Goal: Task Accomplishment & Management: Manage account settings

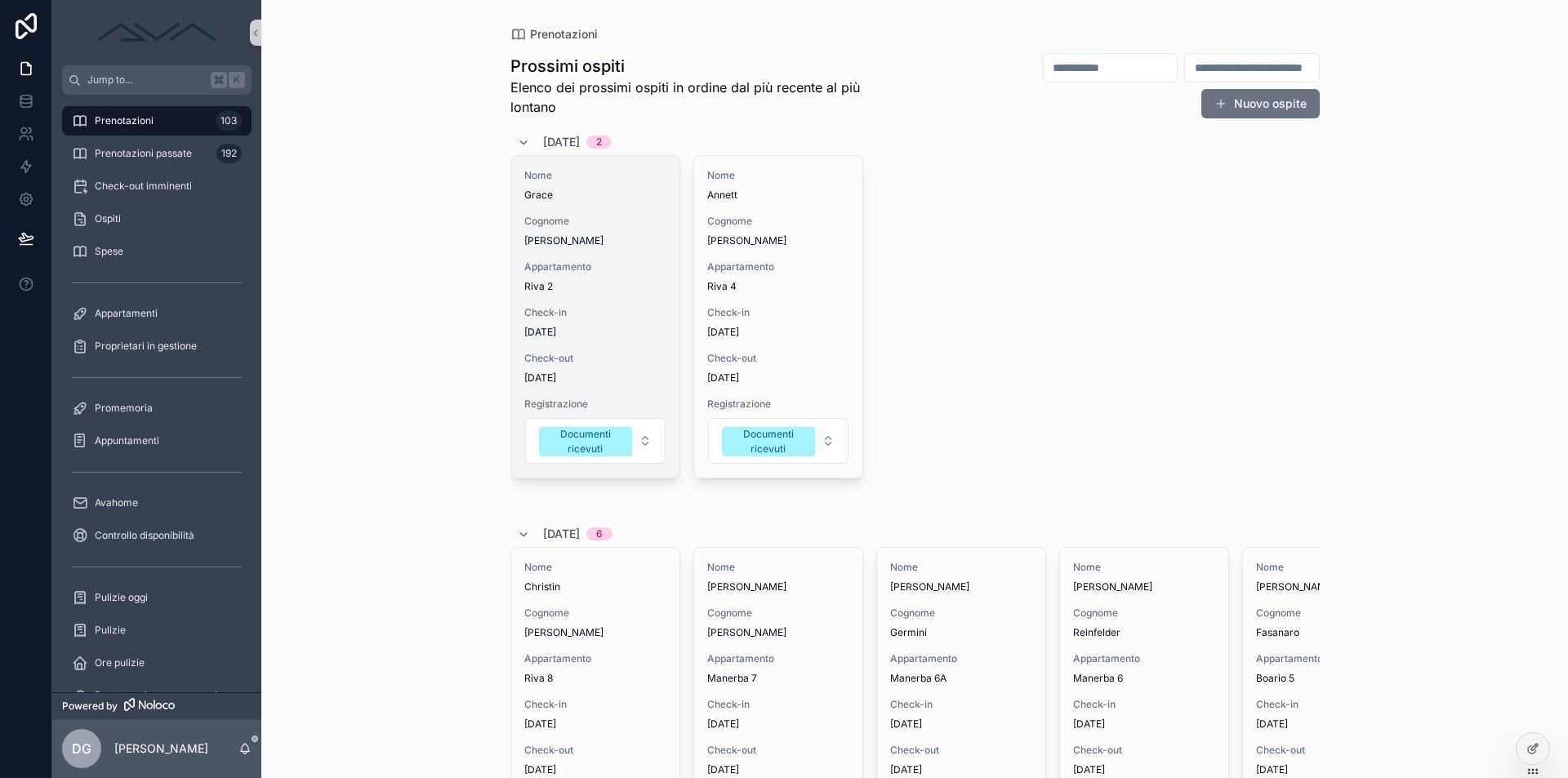
scroll to position [5, 0]
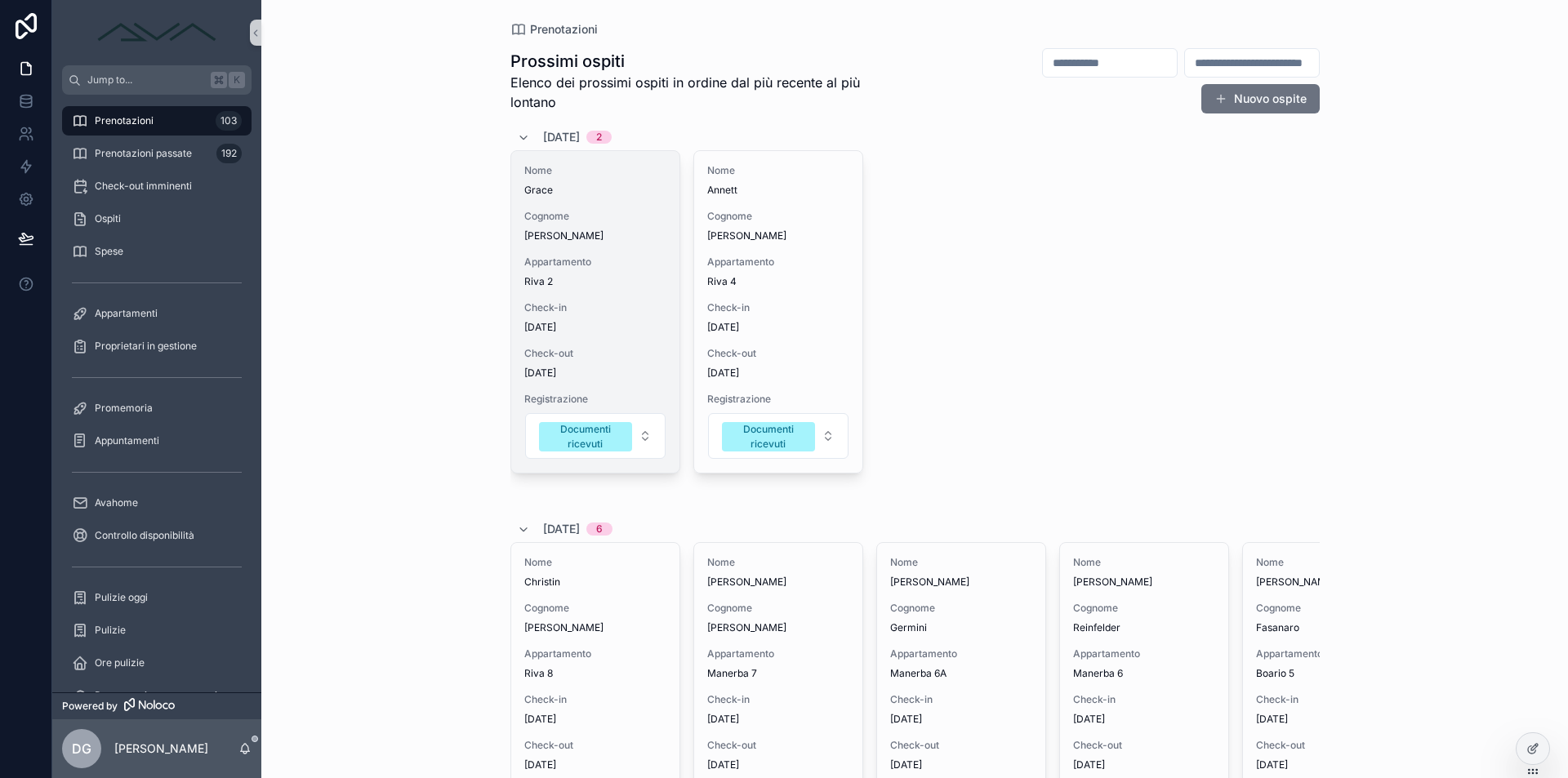
click at [579, 269] on div "Appartamento Riva 2" at bounding box center [594, 272] width 142 height 33
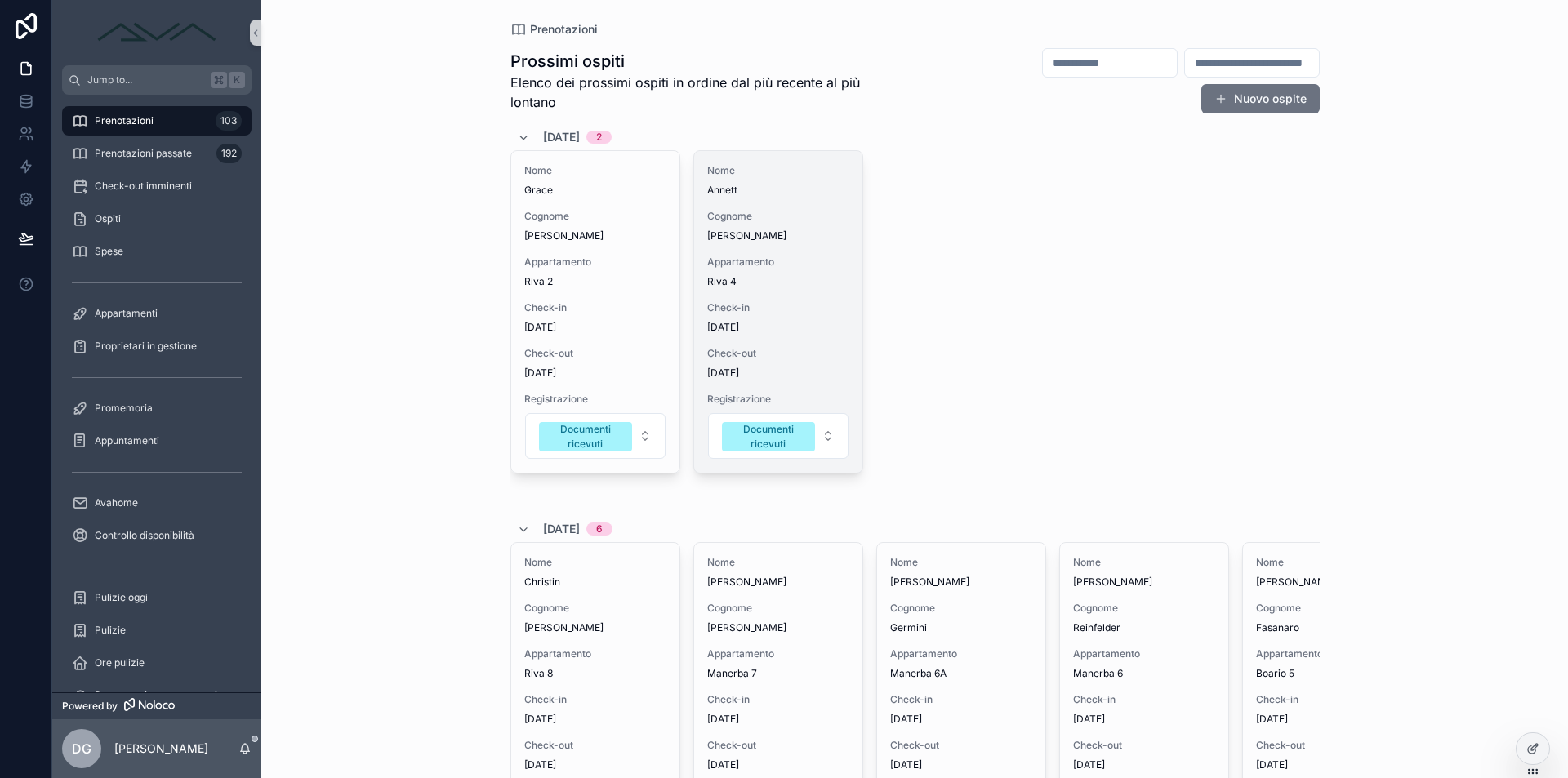
click at [747, 253] on div "Nome Annett Cognome [PERSON_NAME] Appartamento Riva 4 Check-in [DATE] Check-out…" at bounding box center [778, 312] width 168 height 322
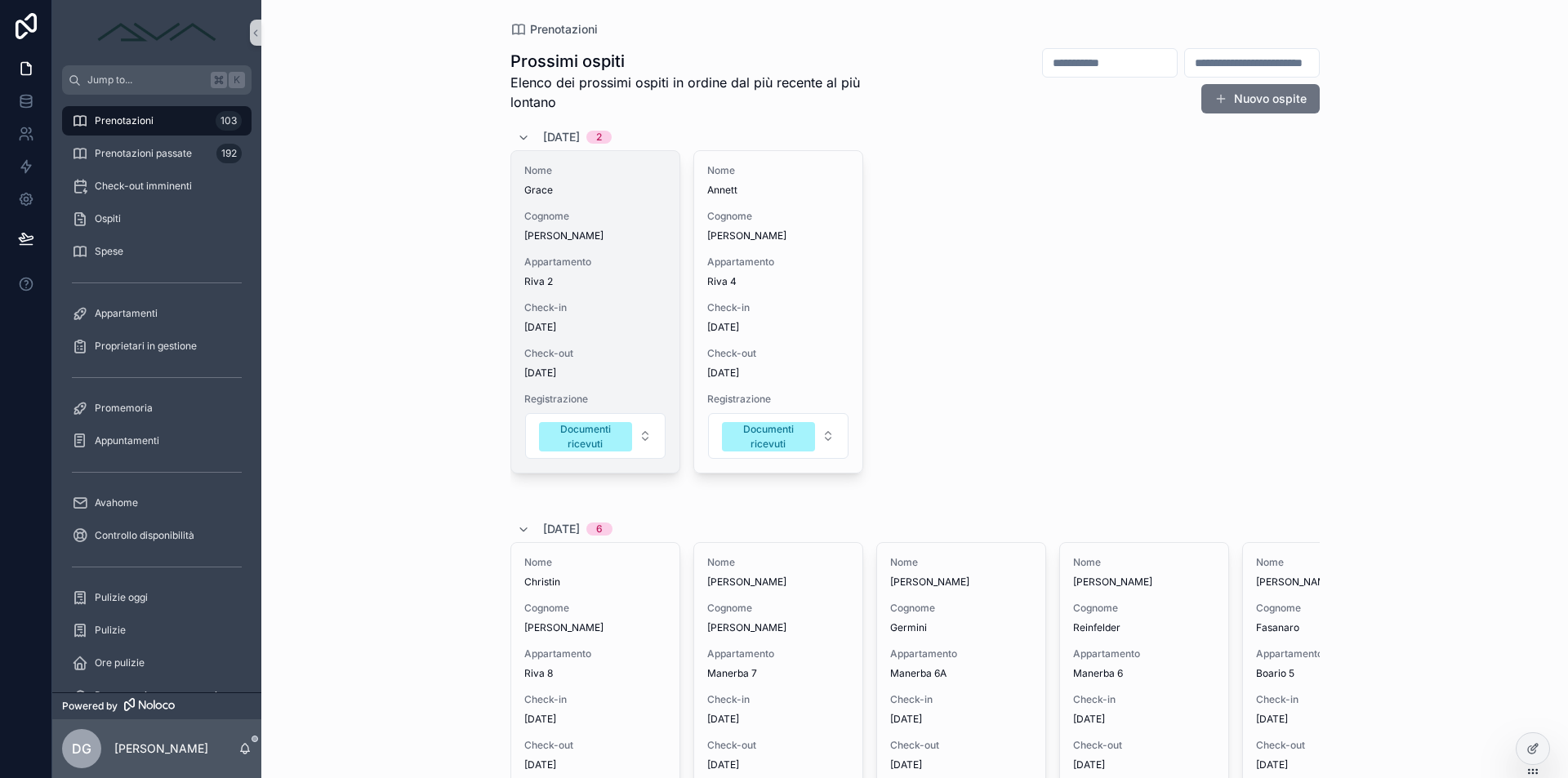
click at [565, 257] on span "Appartamento" at bounding box center [594, 262] width 142 height 13
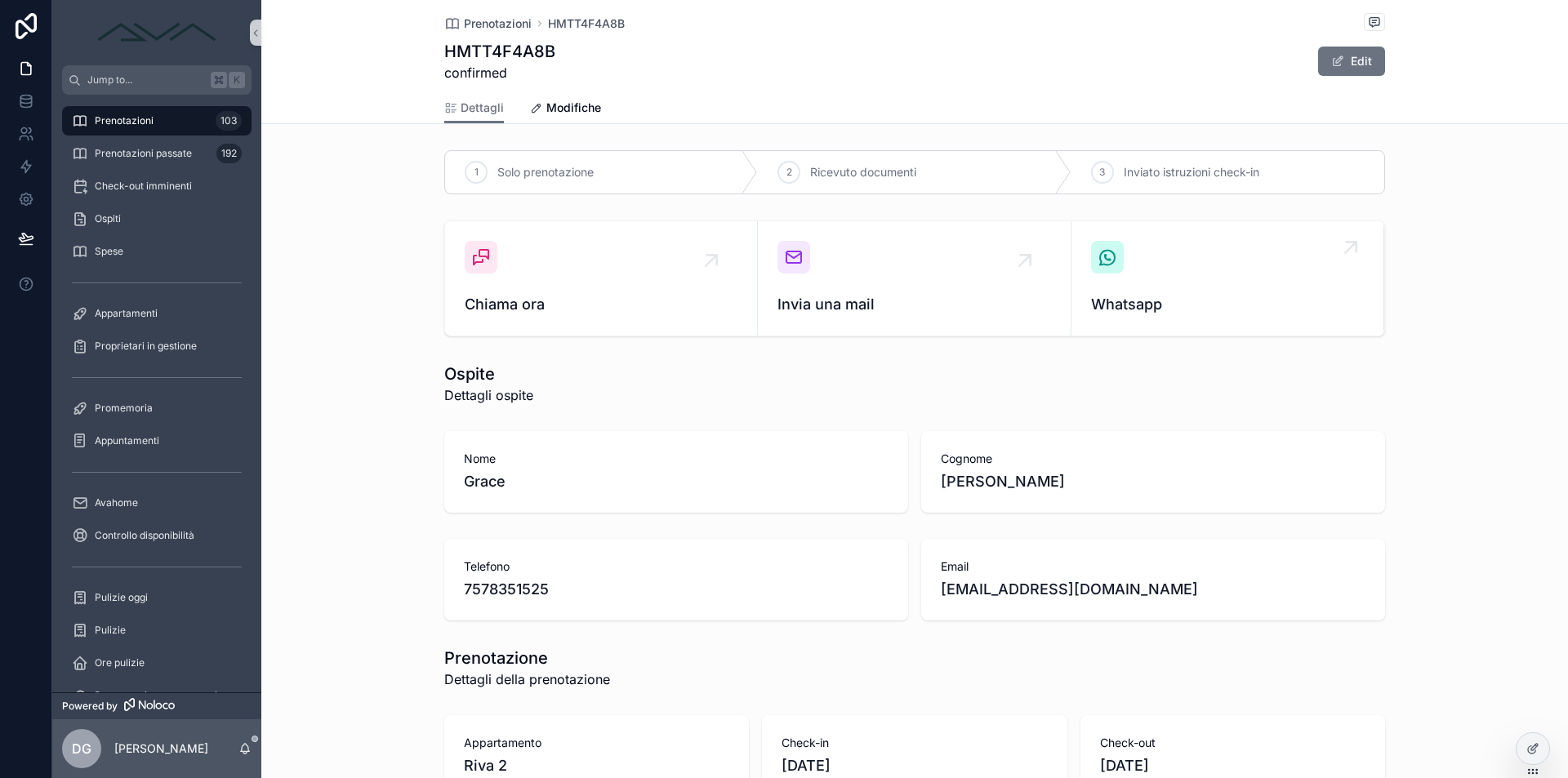
click at [1110, 262] on icon "scrollable content" at bounding box center [1107, 257] width 20 height 20
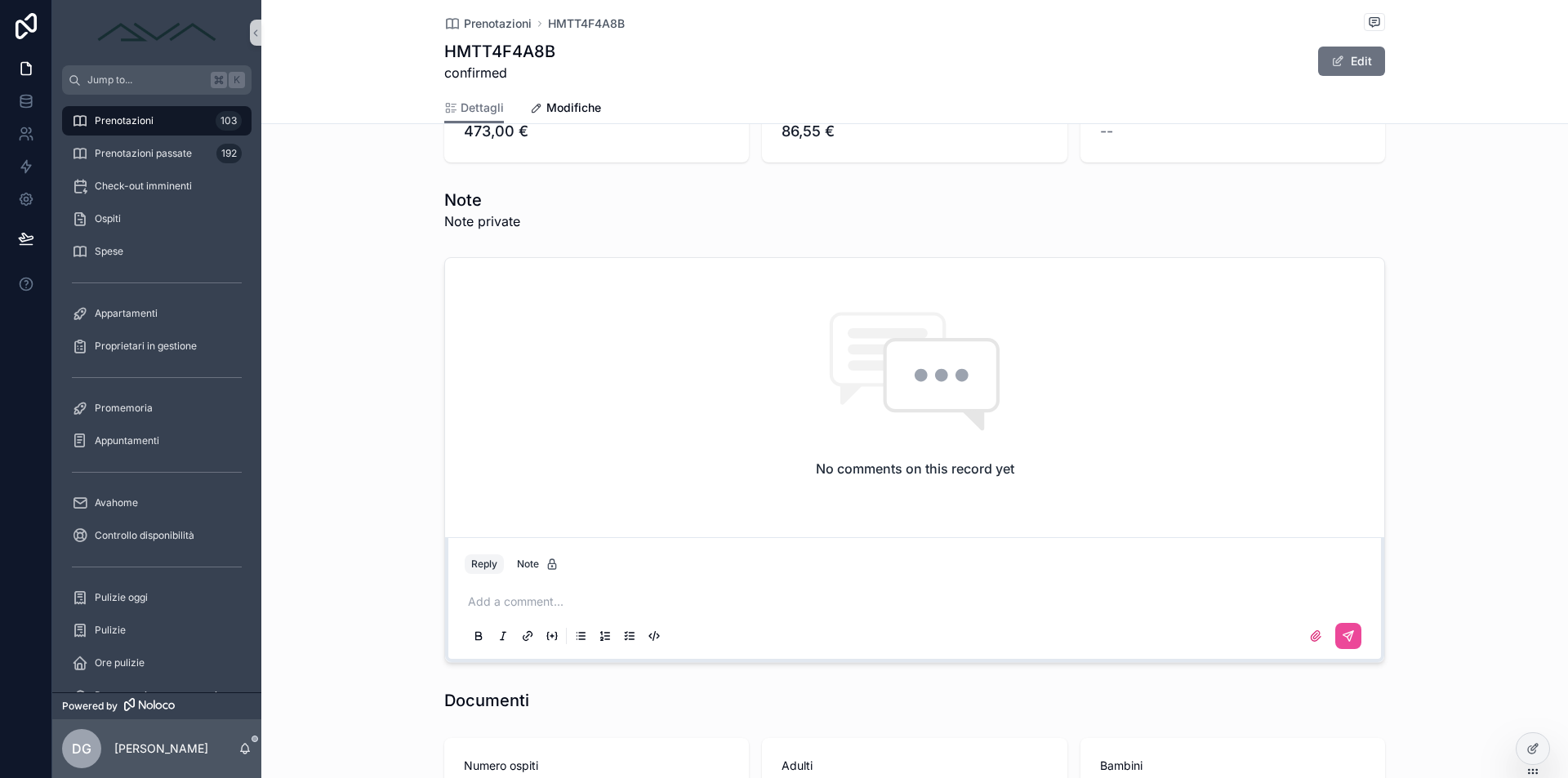
scroll to position [1782, 0]
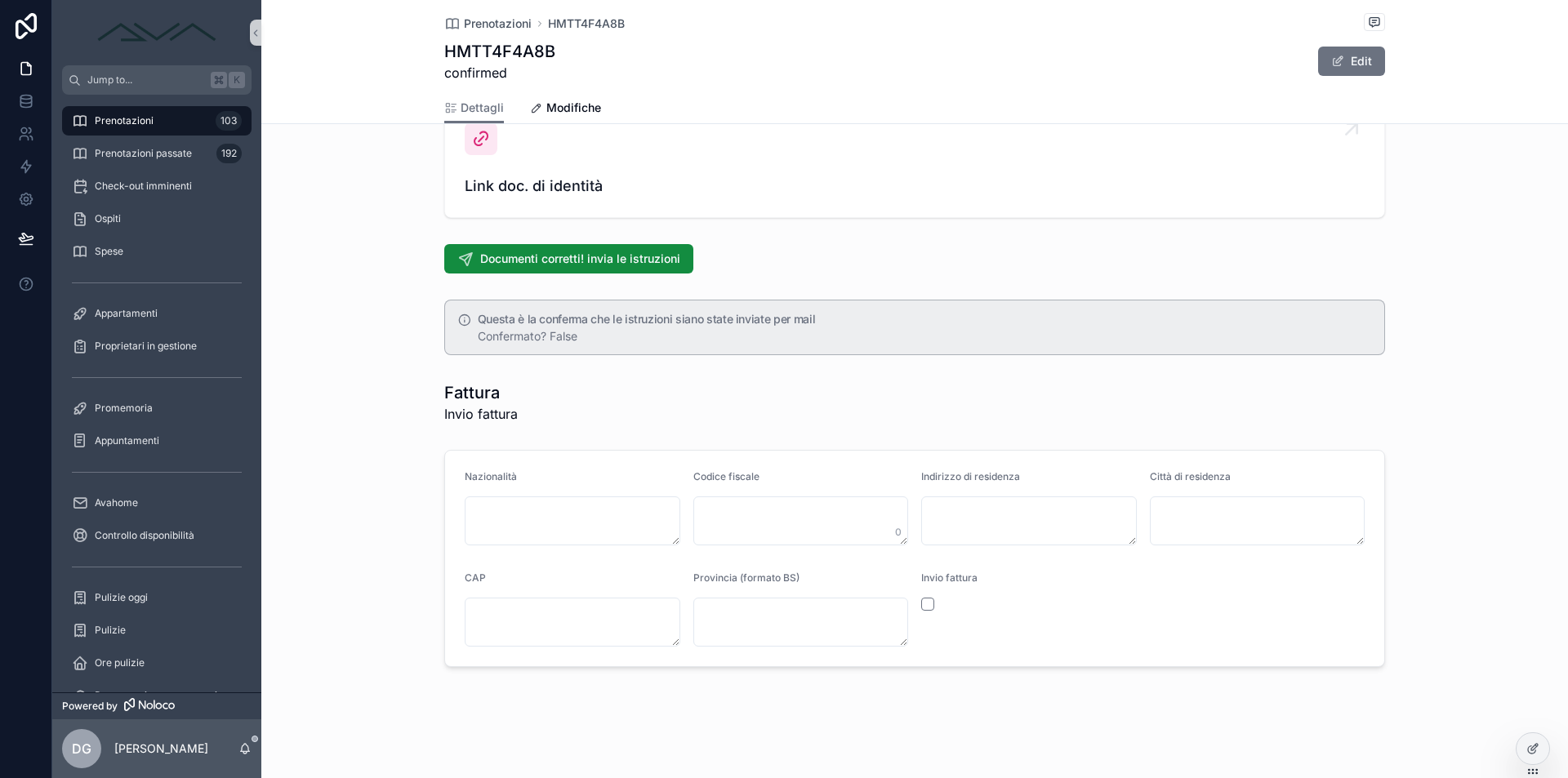
click at [574, 167] on div "Link doc. di identità" at bounding box center [914, 160] width 900 height 75
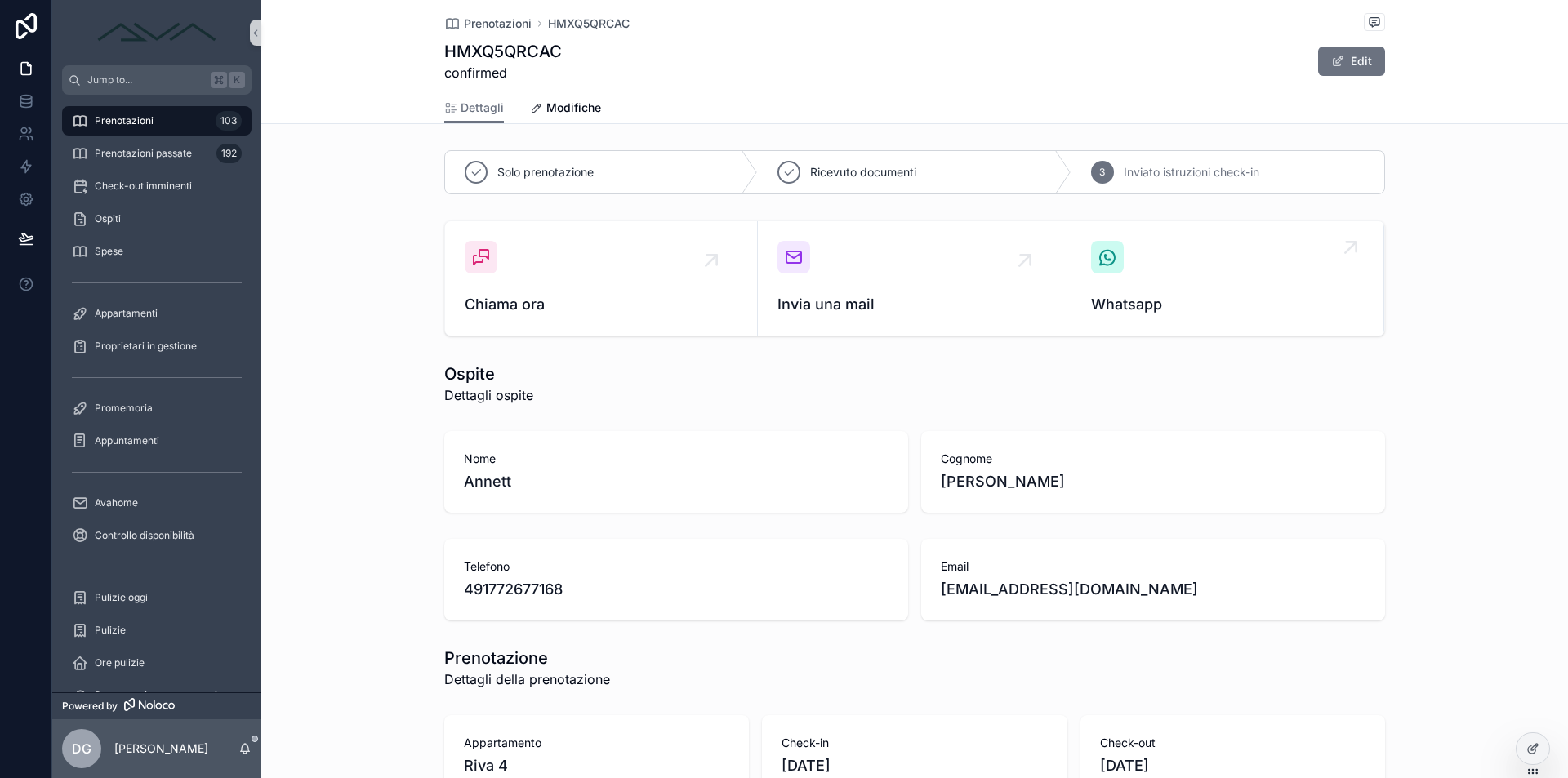
click at [1154, 253] on div "Whatsapp" at bounding box center [1227, 278] width 273 height 75
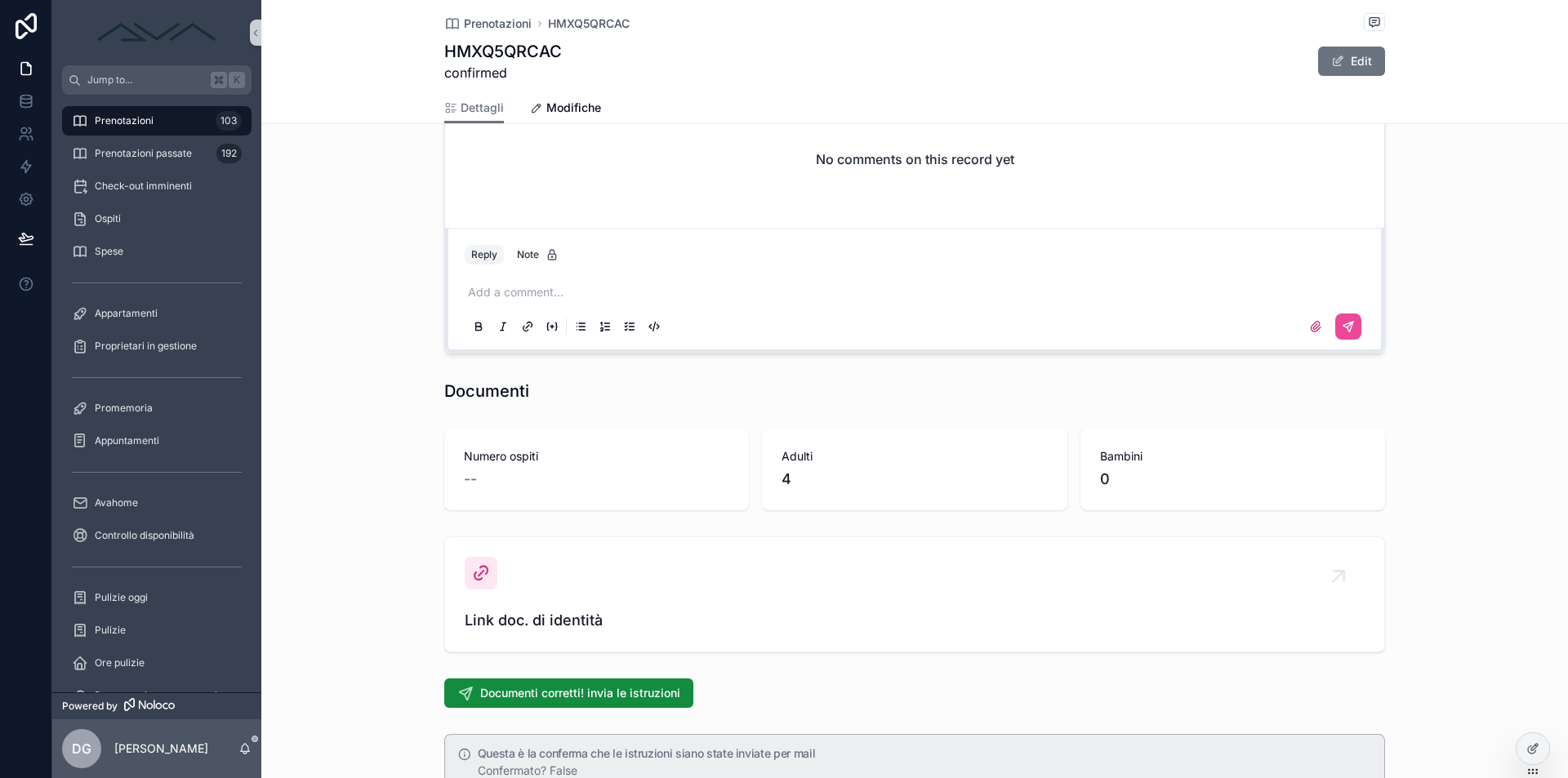
scroll to position [1687, 0]
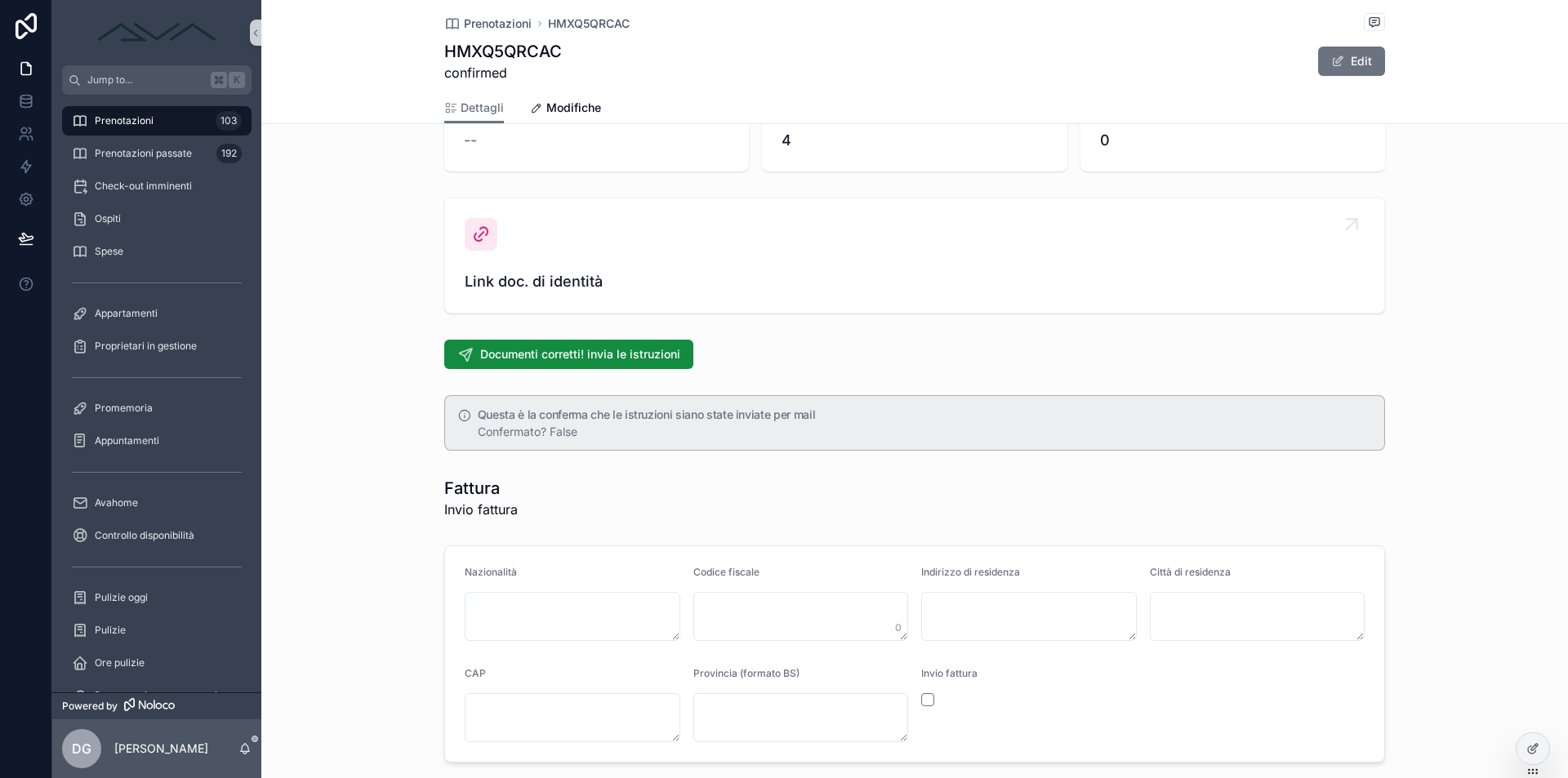
click at [542, 268] on div "Link doc. di identità" at bounding box center [914, 256] width 900 height 75
click at [478, 227] on icon "scrollable content" at bounding box center [481, 234] width 20 height 20
click at [571, 252] on div "Link doc. di identità" at bounding box center [914, 256] width 900 height 75
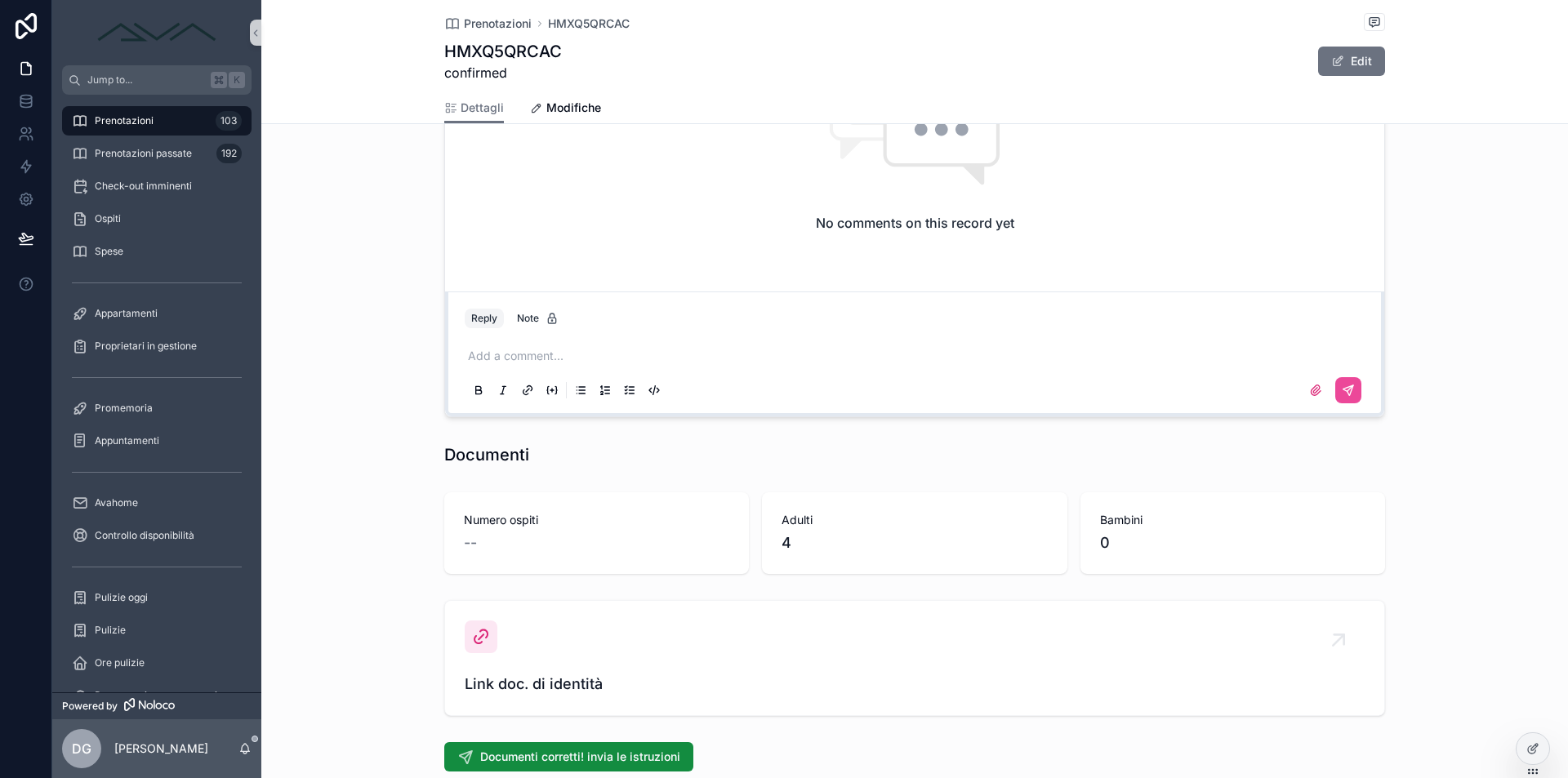
scroll to position [1632, 0]
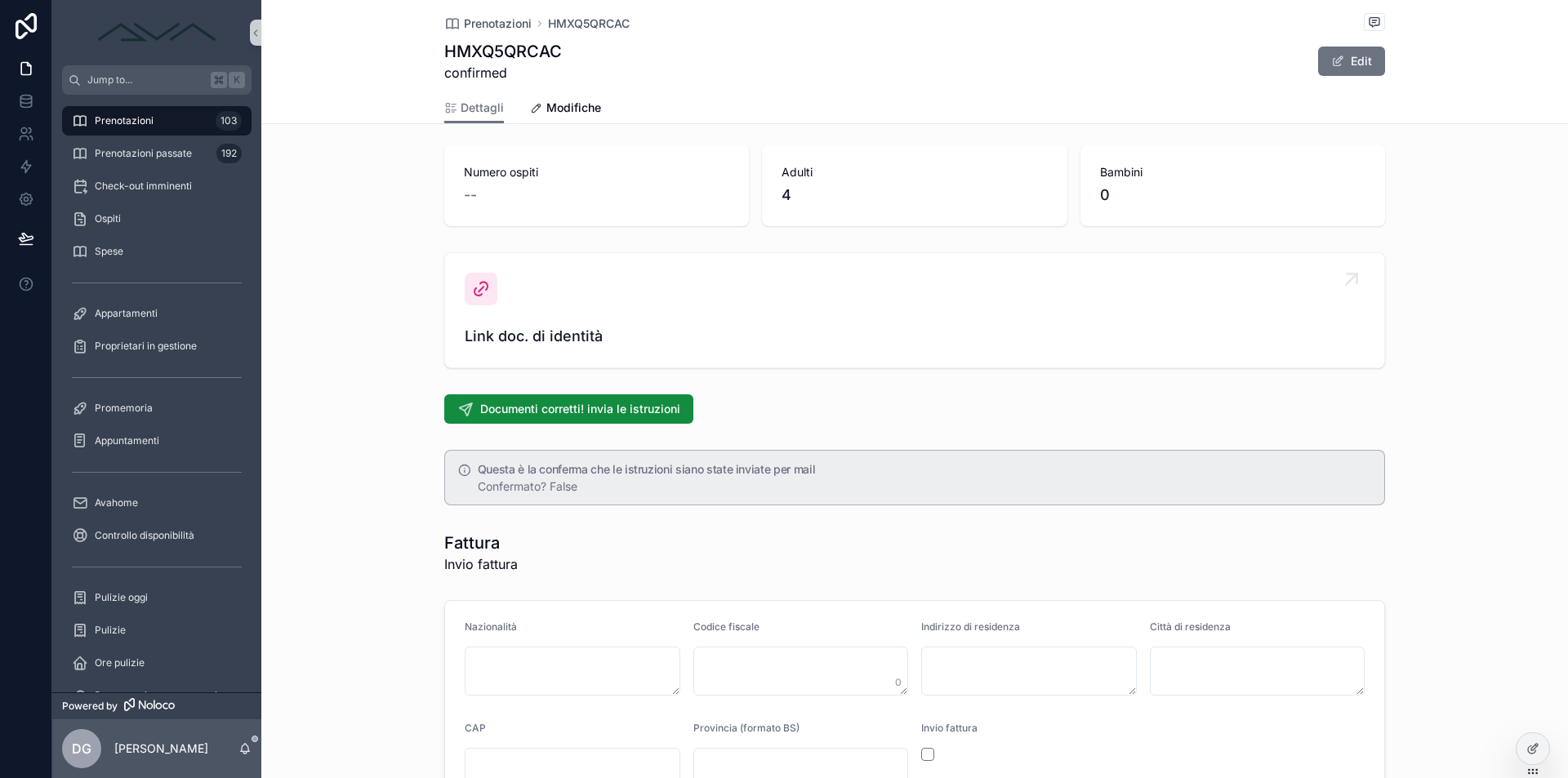
click at [498, 291] on div "Link doc. di identità" at bounding box center [914, 310] width 900 height 75
click at [461, 282] on link "Link doc. di identità" at bounding box center [914, 310] width 939 height 115
drag, startPoint x: 461, startPoint y: 282, endPoint x: 467, endPoint y: 319, distance: 37.5
click at [460, 283] on link "Link doc. di identità" at bounding box center [914, 310] width 939 height 115
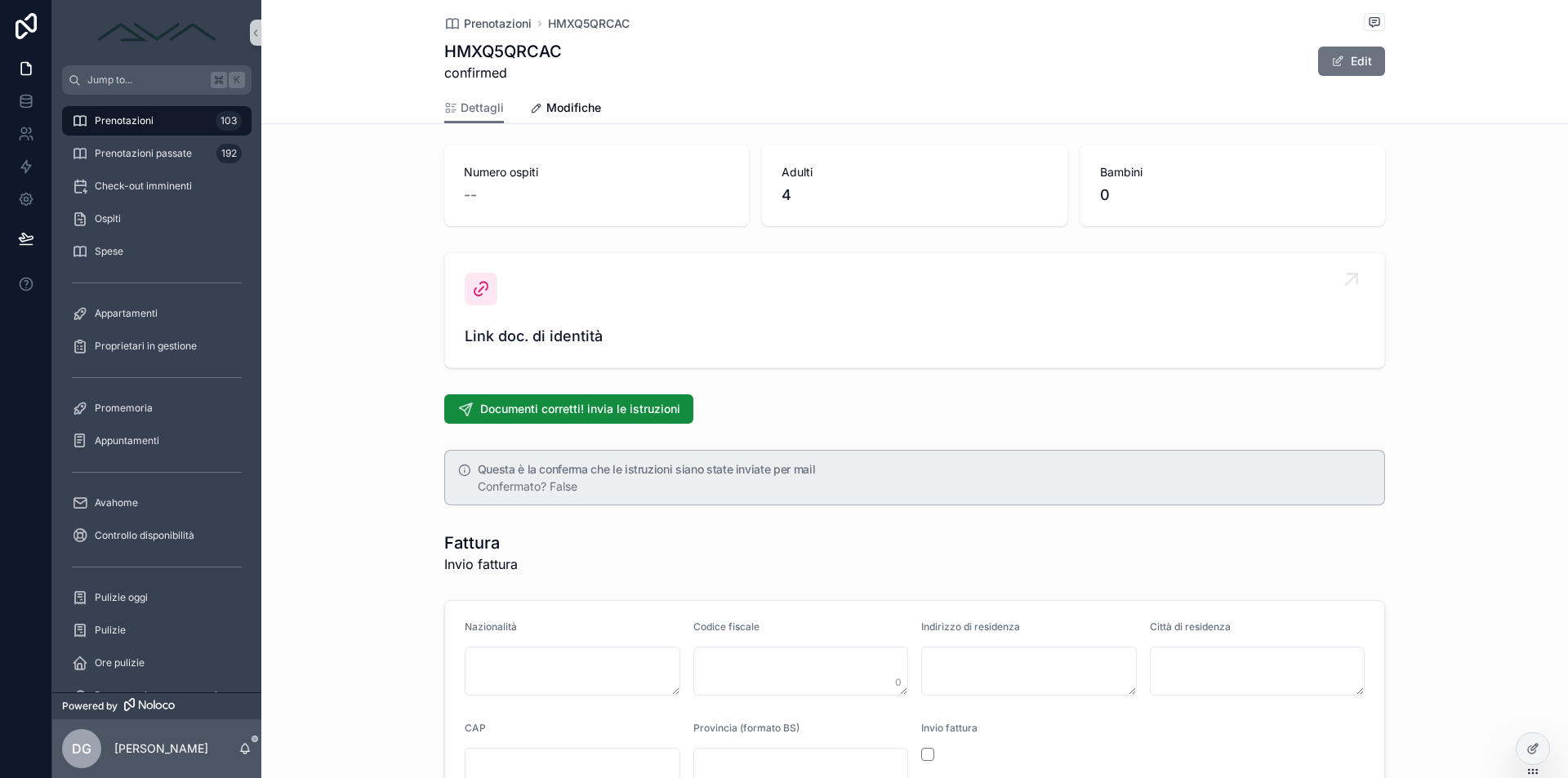
click at [468, 321] on div "Link doc. di identità" at bounding box center [914, 310] width 900 height 75
click at [468, 322] on div "Link doc. di identità" at bounding box center [914, 310] width 900 height 75
click at [573, 337] on span "Link doc. di identità" at bounding box center [914, 337] width 900 height 23
click at [574, 302] on div "Link doc. di identità" at bounding box center [914, 310] width 900 height 75
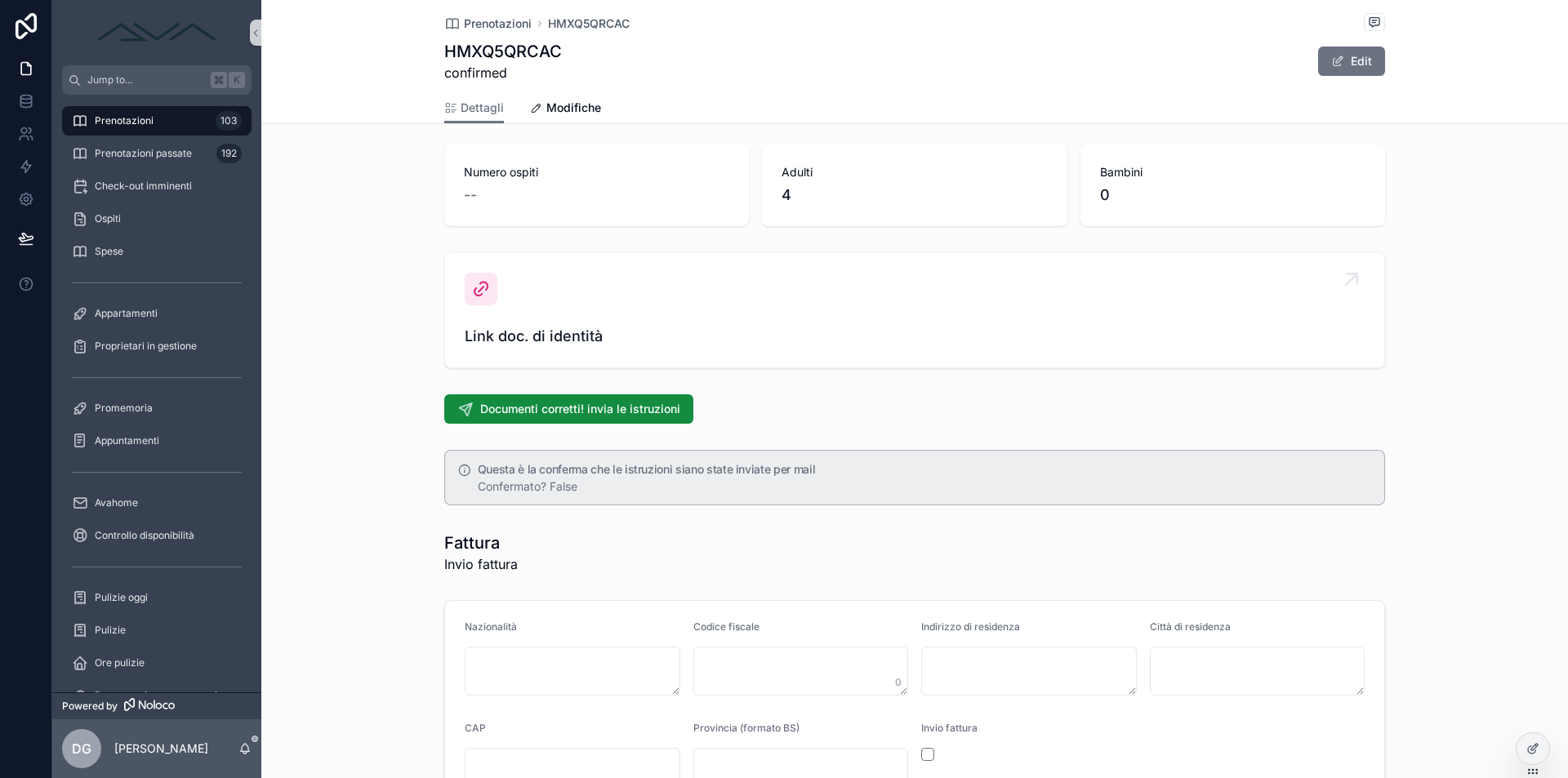
click at [574, 302] on div "Link doc. di identità" at bounding box center [914, 310] width 900 height 75
click at [582, 319] on div "Link doc. di identità" at bounding box center [914, 310] width 900 height 75
click at [583, 321] on div "Link doc. di identità" at bounding box center [914, 310] width 900 height 75
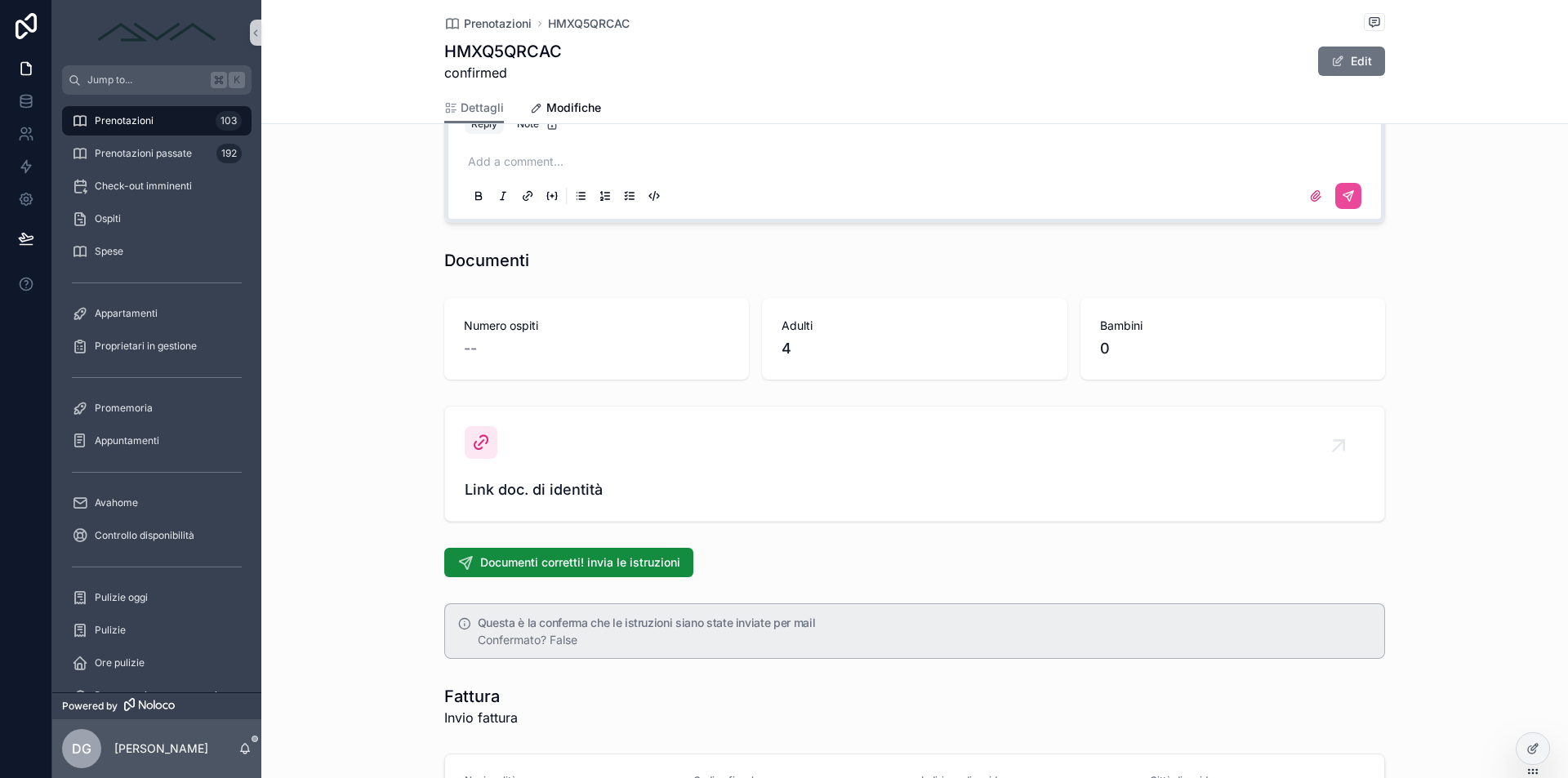
click at [499, 338] on div "--" at bounding box center [596, 349] width 265 height 23
click at [480, 443] on icon "scrollable content" at bounding box center [481, 442] width 20 height 20
click at [525, 450] on div "Link doc. di identità" at bounding box center [914, 464] width 900 height 75
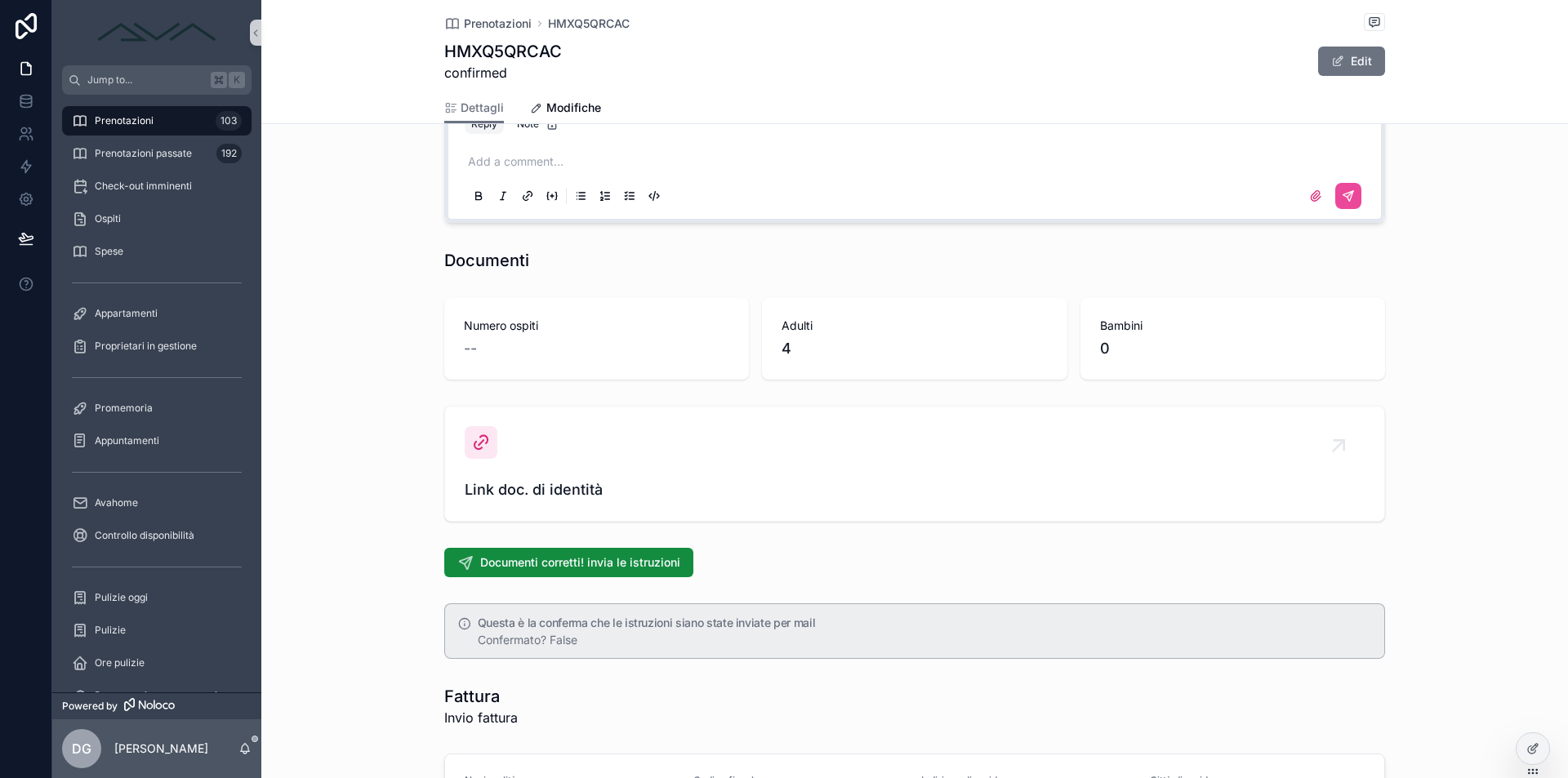
scroll to position [217, 0]
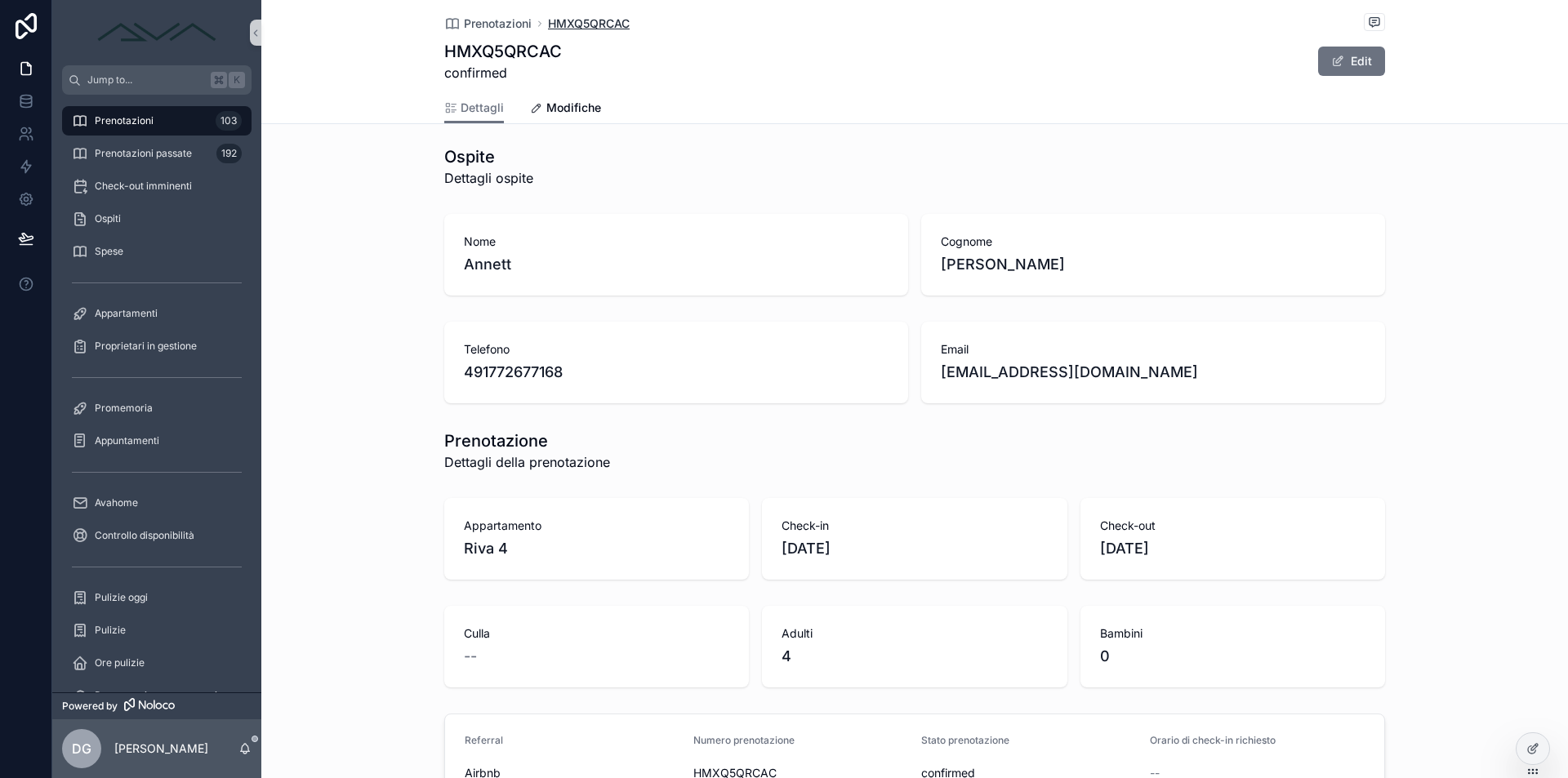
click at [585, 18] on span "HMXQ5QRCAC" at bounding box center [589, 23] width 82 height 16
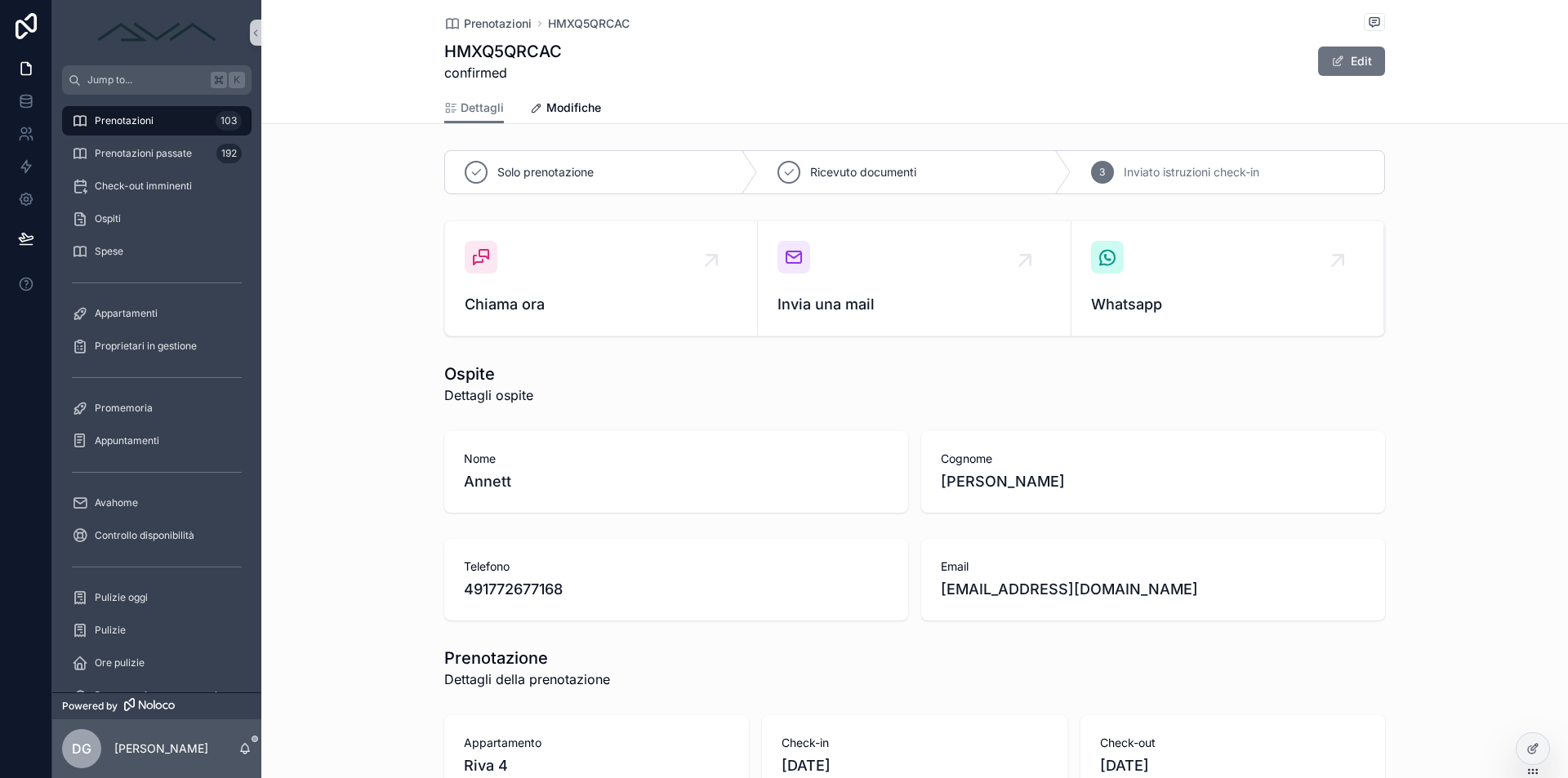
click at [536, 45] on h1 "HMXQ5QRCAC" at bounding box center [502, 52] width 118 height 23
click at [531, 49] on h1 "HMXQ5QRCAC" at bounding box center [502, 52] width 118 height 23
copy h1 "HMXQ5QRCAC"
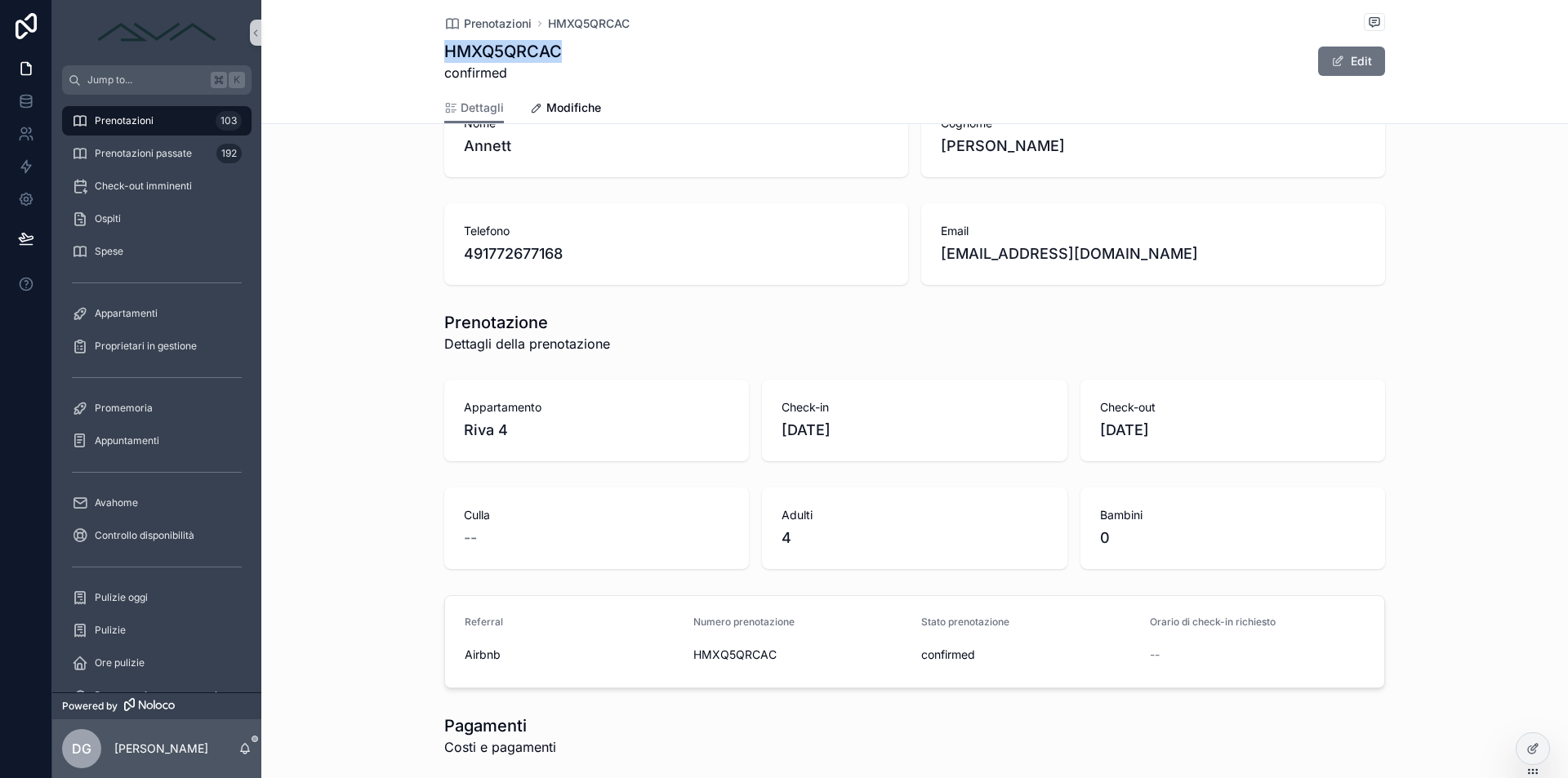
scroll to position [458, 0]
